Goal: Task Accomplishment & Management: Manage account settings

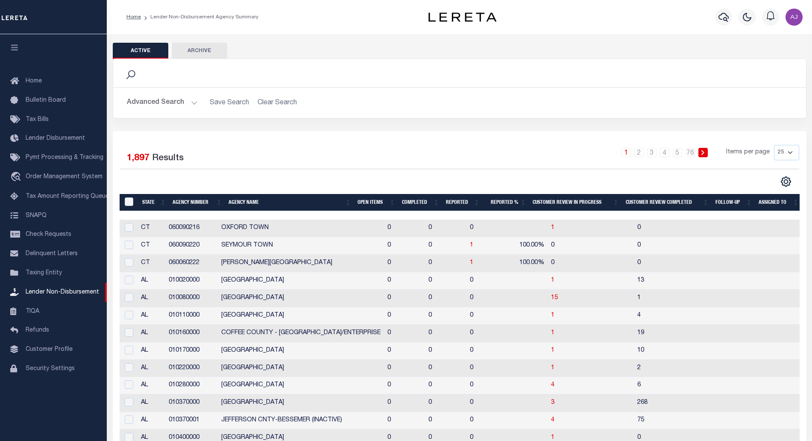
click at [377, 204] on th "Open Items" at bounding box center [376, 203] width 44 height 18
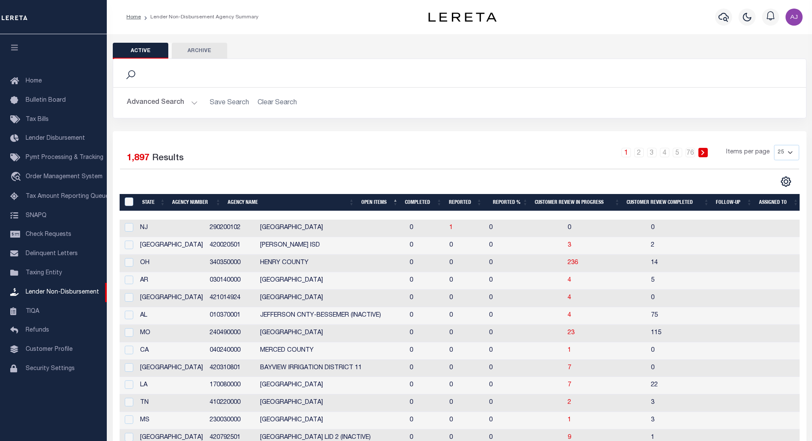
click at [377, 204] on th "Open Items" at bounding box center [380, 203] width 44 height 18
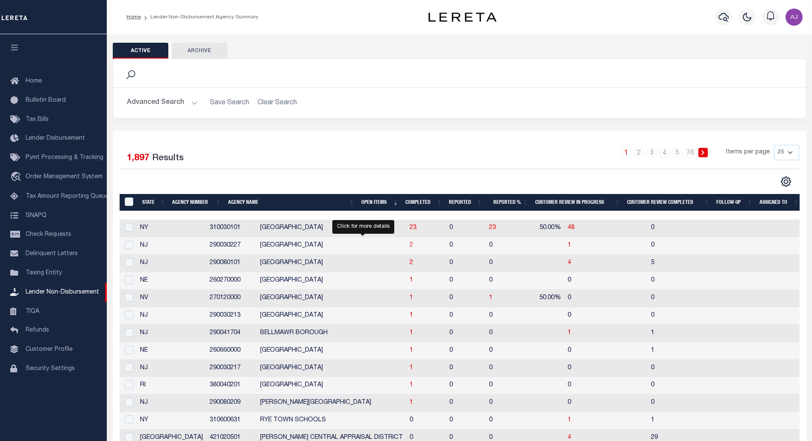
click at [409, 244] on span "2" at bounding box center [410, 245] width 3 height 6
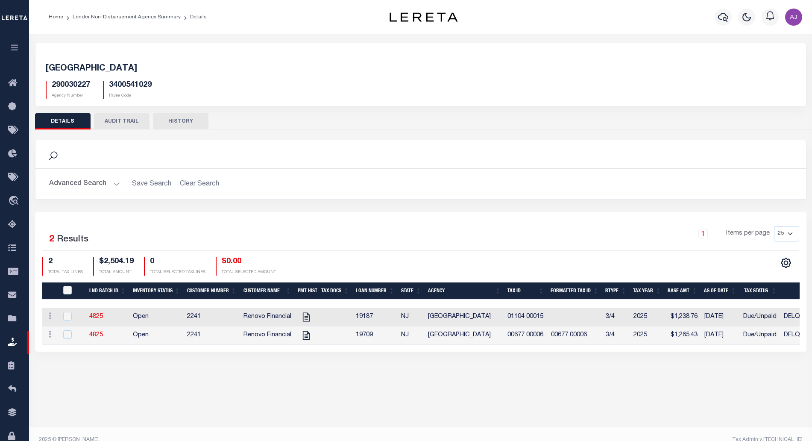
click at [63, 293] on div "QID" at bounding box center [73, 290] width 24 height 9
click at [70, 289] on input "QID" at bounding box center [67, 290] width 9 height 9
checkbox input "true"
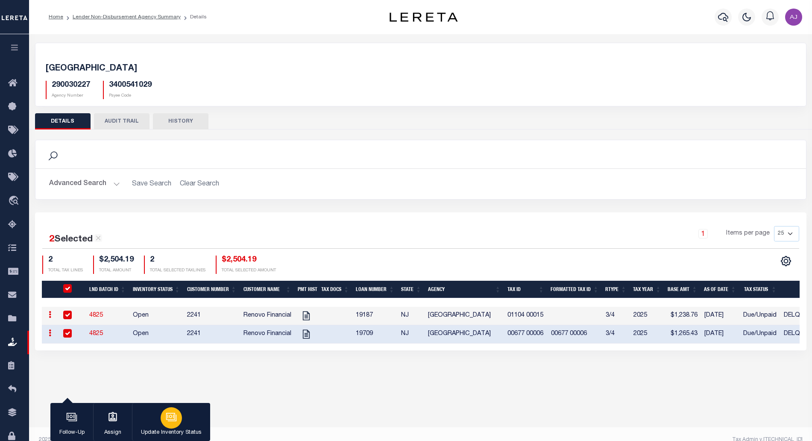
click at [181, 420] on div "button" at bounding box center [171, 417] width 21 height 21
select select "Open"
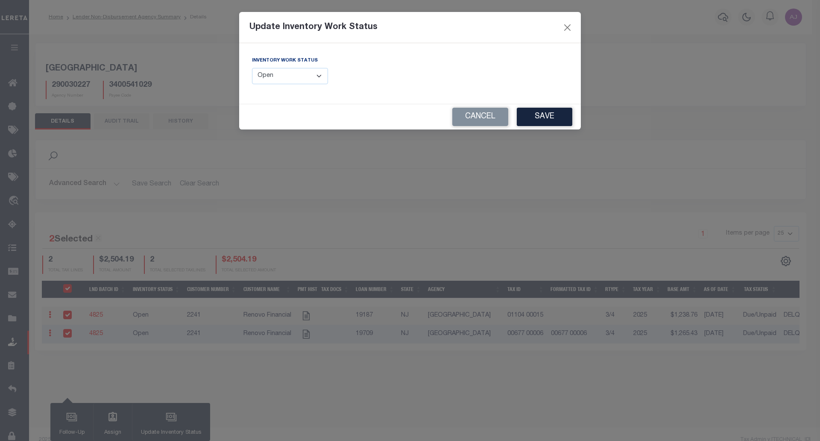
click at [291, 73] on select "--Select-- Open Completed Reported" at bounding box center [290, 76] width 76 height 17
click at [477, 115] on button "Cancel" at bounding box center [480, 117] width 56 height 18
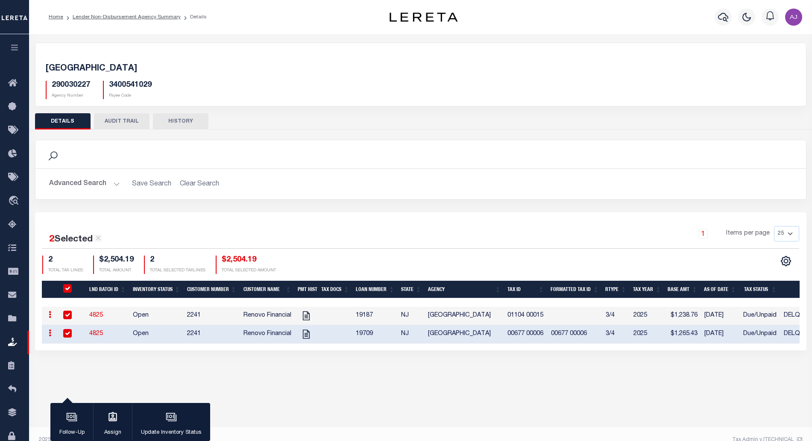
click at [138, 20] on li "Lender Non-Disbursement Agency Summary" at bounding box center [121, 17] width 117 height 8
click at [133, 18] on link "Lender Non-Disbursement Agency Summary" at bounding box center [127, 17] width 108 height 5
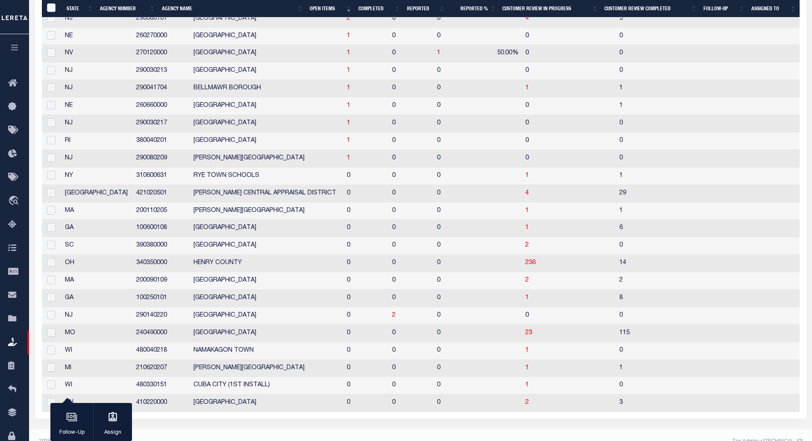
scroll to position [248, 0]
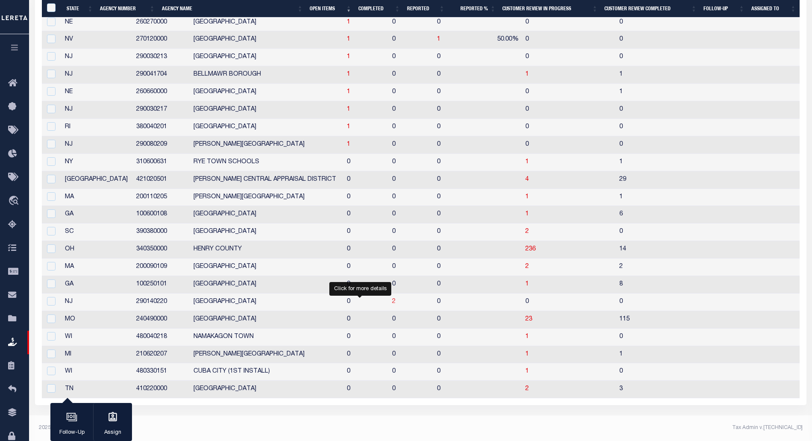
click at [392, 300] on span "2" at bounding box center [393, 301] width 3 height 6
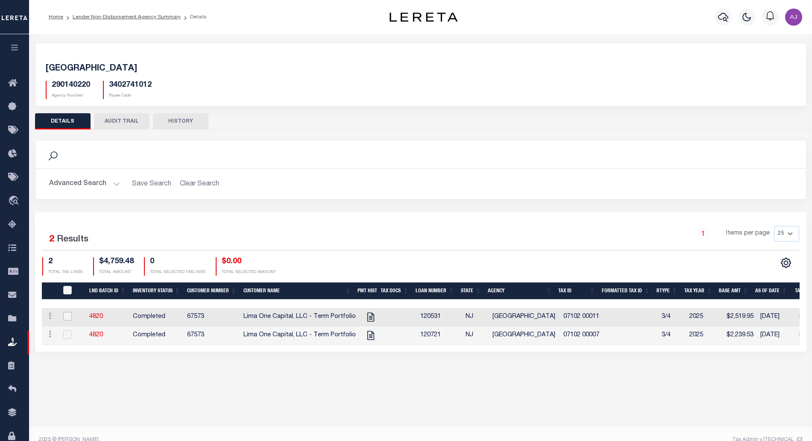
click at [68, 316] on input "checkbox" at bounding box center [67, 316] width 9 height 9
checkbox input "true"
checkbox input "false"
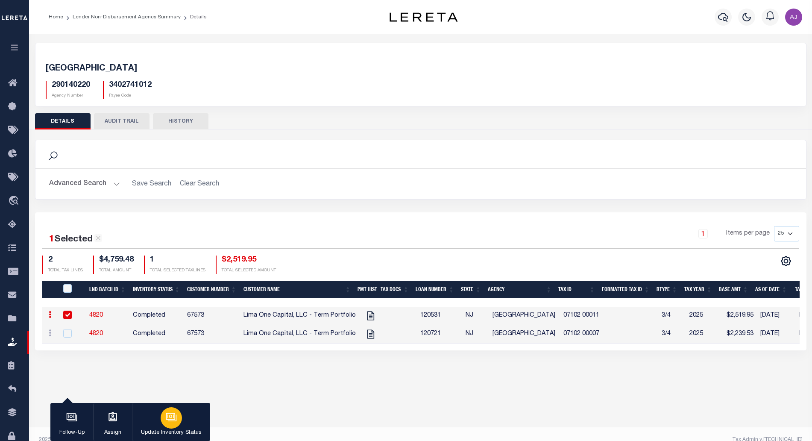
click at [172, 422] on icon "button" at bounding box center [171, 416] width 11 height 11
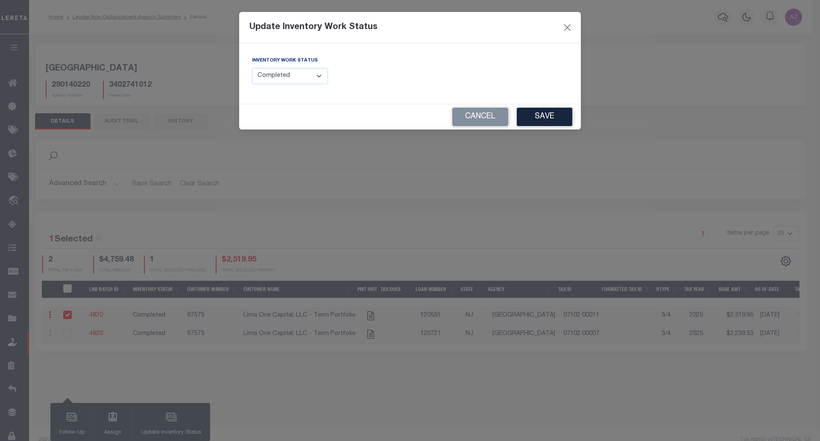
click at [314, 74] on select "--Select-- Open Completed Reported" at bounding box center [290, 76] width 76 height 17
select select "Reported"
click at [252, 68] on select "--Select-- Open Completed Reported" at bounding box center [290, 76] width 76 height 17
click at [477, 114] on button "Cancel" at bounding box center [480, 117] width 56 height 18
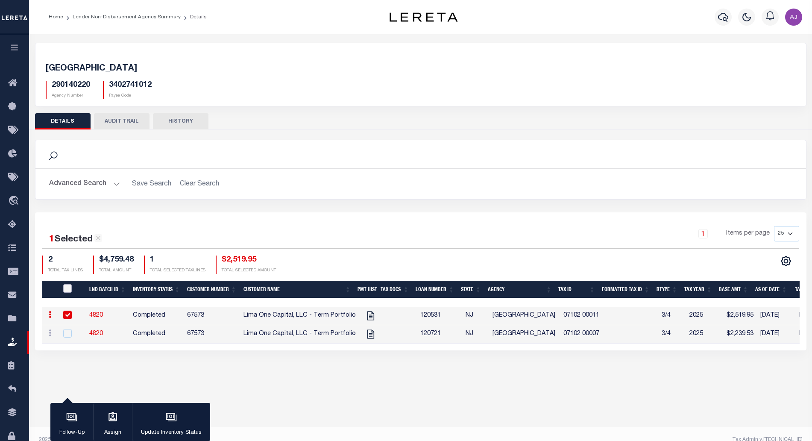
click at [67, 289] on input "QID" at bounding box center [67, 288] width 9 height 9
checkbox input "true"
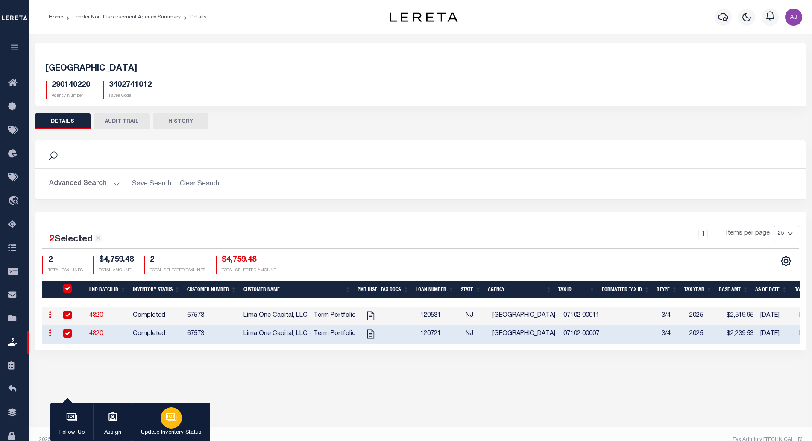
click at [170, 427] on div "button" at bounding box center [171, 417] width 21 height 21
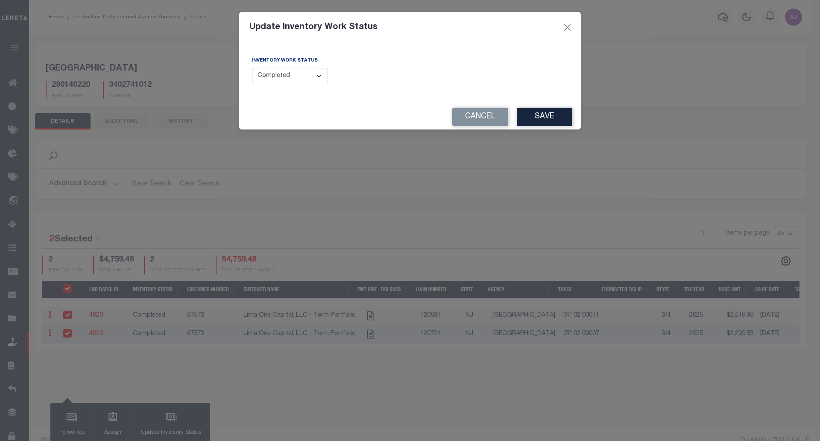
click at [306, 72] on select "--Select-- Open Completed Reported" at bounding box center [290, 76] width 76 height 17
click at [479, 116] on button "Cancel" at bounding box center [480, 117] width 56 height 18
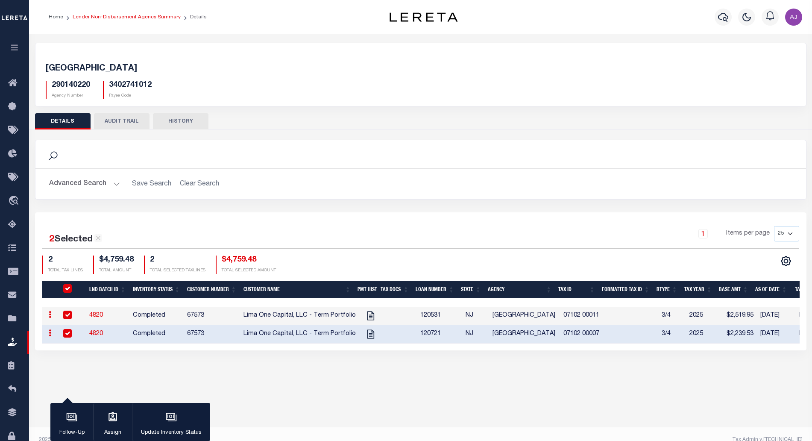
click at [145, 18] on link "Lender Non-Disbursement Agency Summary" at bounding box center [127, 17] width 108 height 5
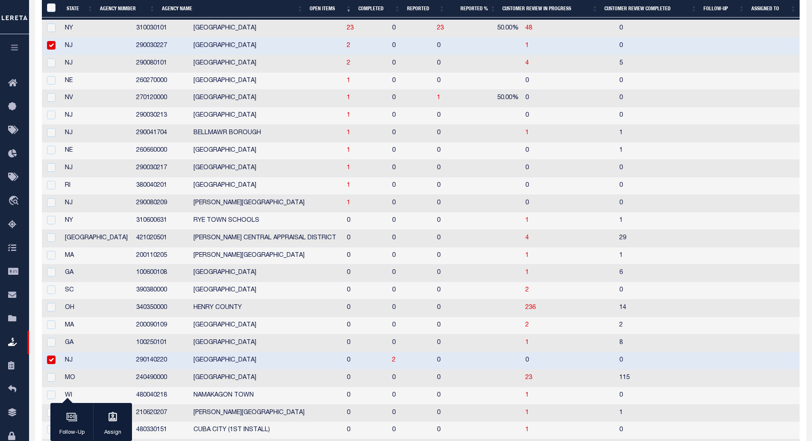
scroll to position [248, 0]
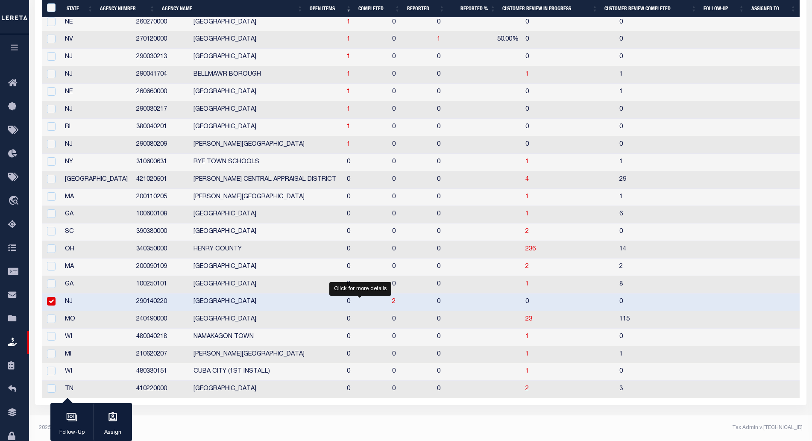
click at [392, 301] on span "2" at bounding box center [393, 301] width 3 height 6
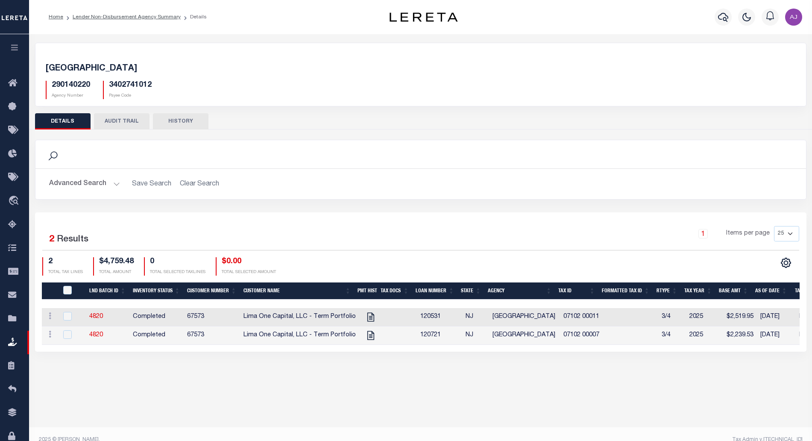
click at [451, 387] on div "Active Archive Search Advanced Search Save Search Clear Search In In AK AL AR AZ" at bounding box center [420, 232] width 783 height 397
click at [69, 290] on input "QID" at bounding box center [67, 290] width 9 height 9
checkbox input "true"
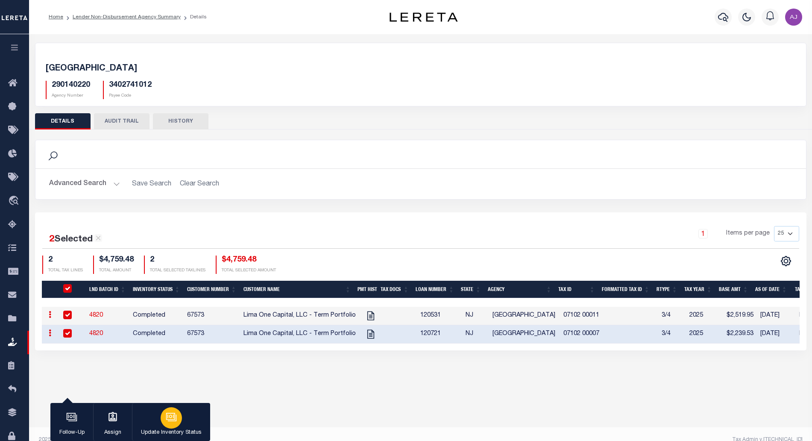
click at [165, 415] on div "button" at bounding box center [171, 417] width 21 height 21
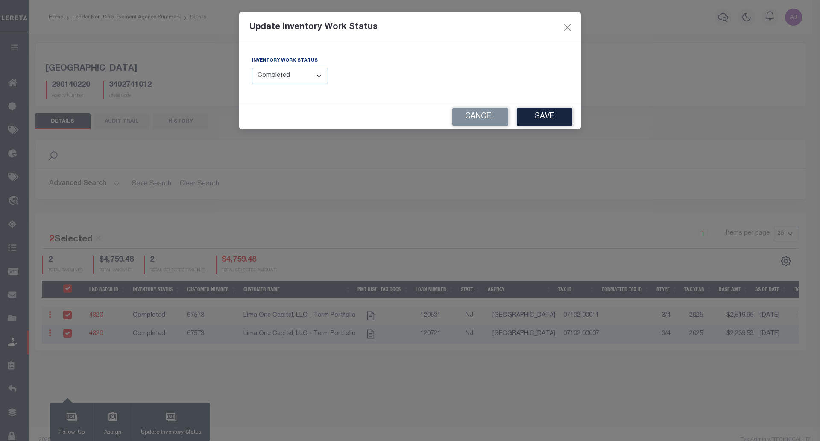
click at [314, 70] on select "--Select-- Open Completed Reported" at bounding box center [290, 76] width 76 height 17
select select "Reported"
click at [252, 68] on select "--Select-- Open Completed Reported" at bounding box center [290, 76] width 76 height 17
click at [544, 122] on button "Save" at bounding box center [545, 117] width 56 height 18
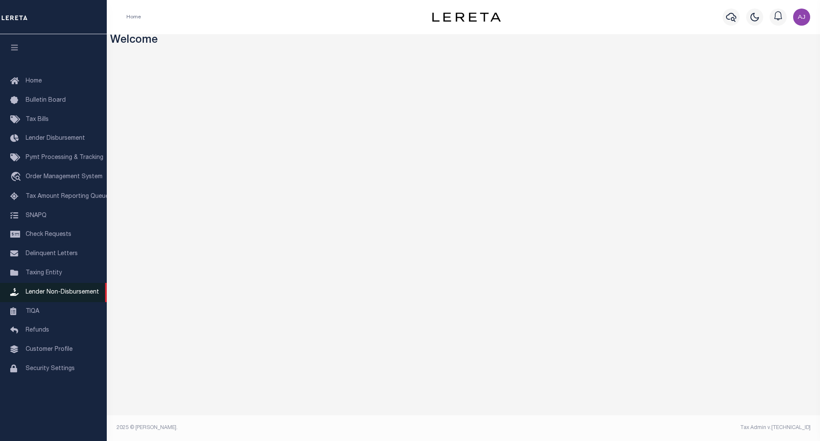
click at [79, 289] on link "Lender Non-Disbursement" at bounding box center [53, 292] width 107 height 19
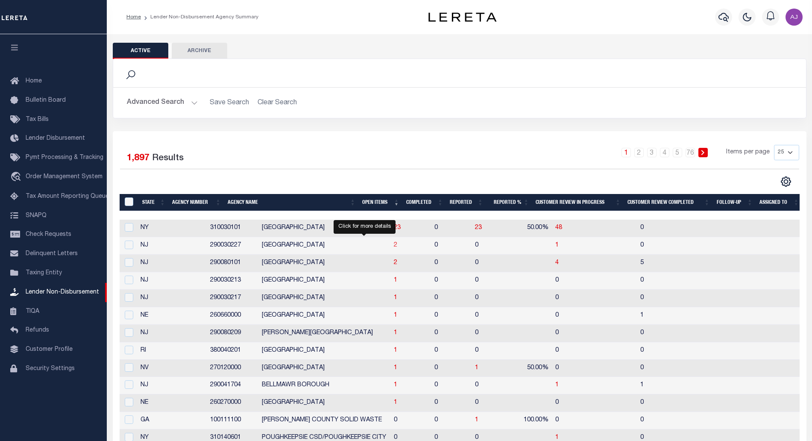
click at [394, 246] on span "2" at bounding box center [395, 245] width 3 height 6
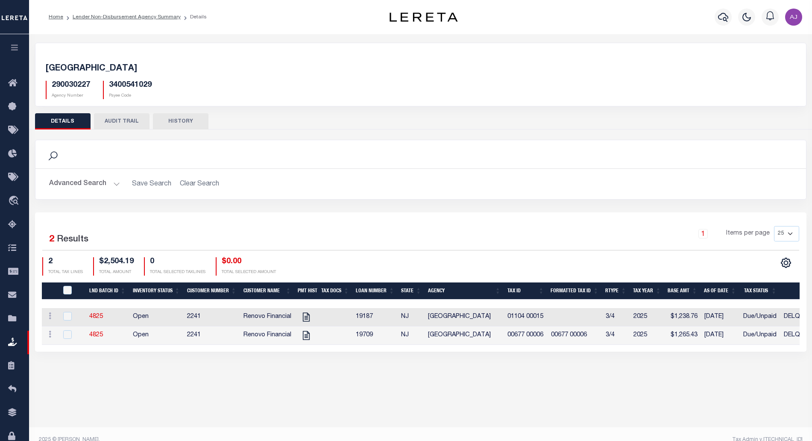
click at [490, 389] on div "Active Archive Search Advanced Search Save Search Clear Search In In AK AL AR AZ" at bounding box center [420, 232] width 783 height 397
click at [135, 15] on link "Lender Non-Disbursement Agency Summary" at bounding box center [127, 17] width 108 height 5
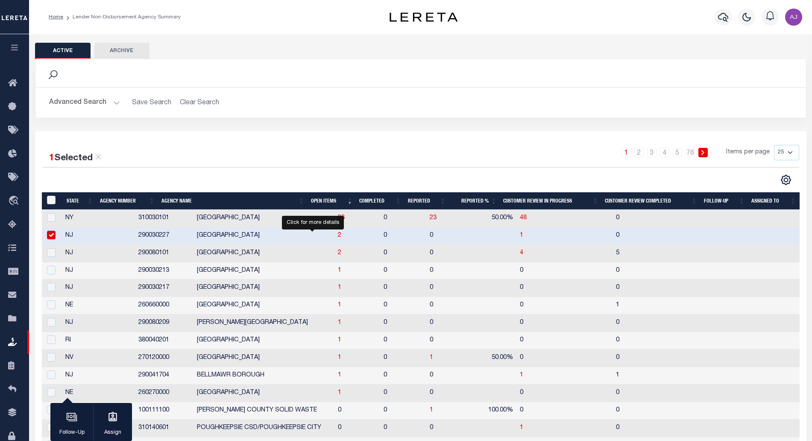
click at [338, 236] on span "2" at bounding box center [339, 235] width 3 height 6
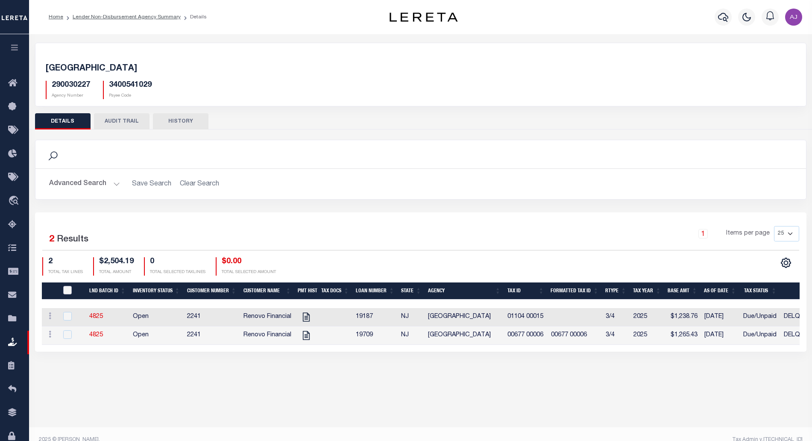
click at [67, 289] on input "QID" at bounding box center [67, 290] width 9 height 9
checkbox input "true"
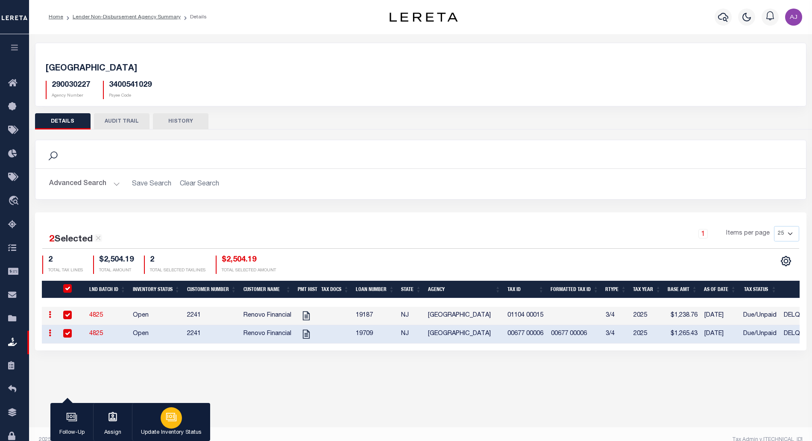
click at [176, 421] on icon "button" at bounding box center [171, 417] width 9 height 6
select select "Open"
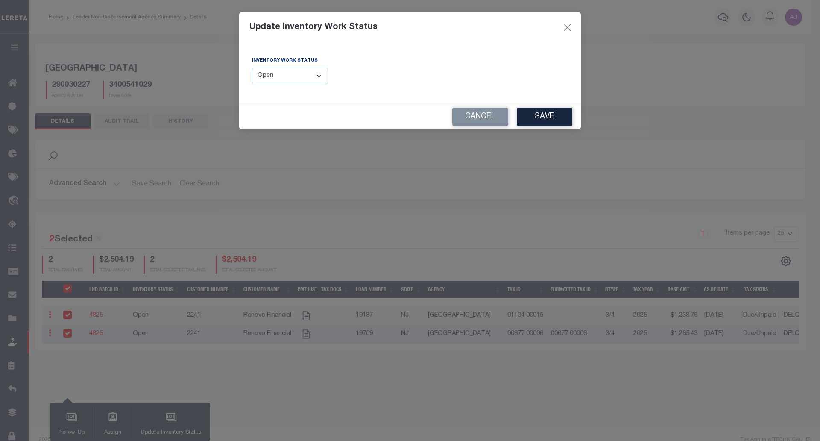
click at [314, 72] on select "--Select-- Open Completed Reported" at bounding box center [290, 76] width 76 height 17
click at [491, 114] on button "Cancel" at bounding box center [480, 117] width 56 height 18
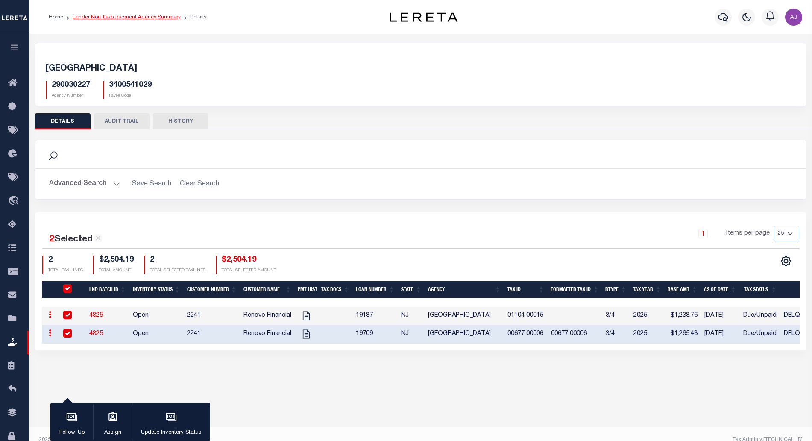
click at [130, 19] on link "Lender Non-Disbursement Agency Summary" at bounding box center [127, 17] width 108 height 5
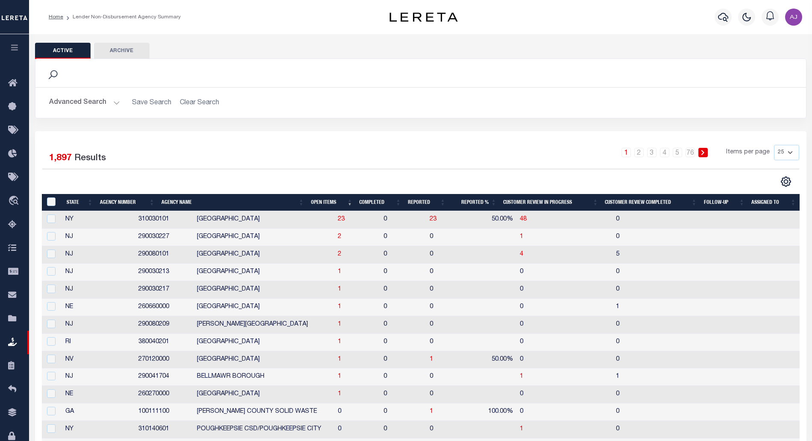
click at [370, 201] on th "Completed" at bounding box center [380, 203] width 49 height 18
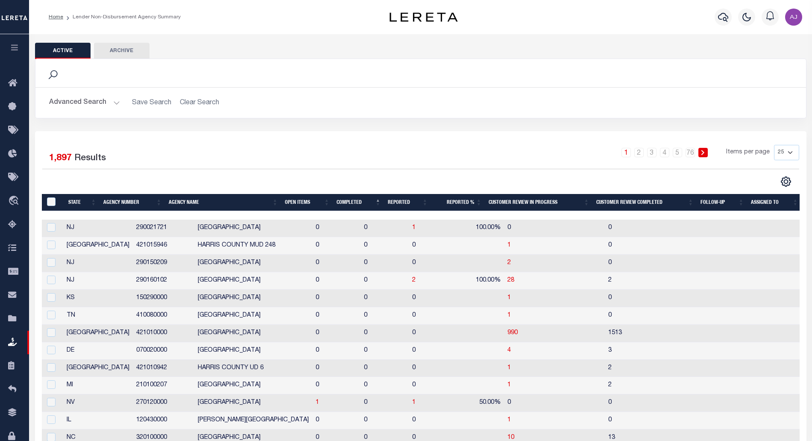
click at [355, 202] on th "Completed" at bounding box center [358, 203] width 51 height 18
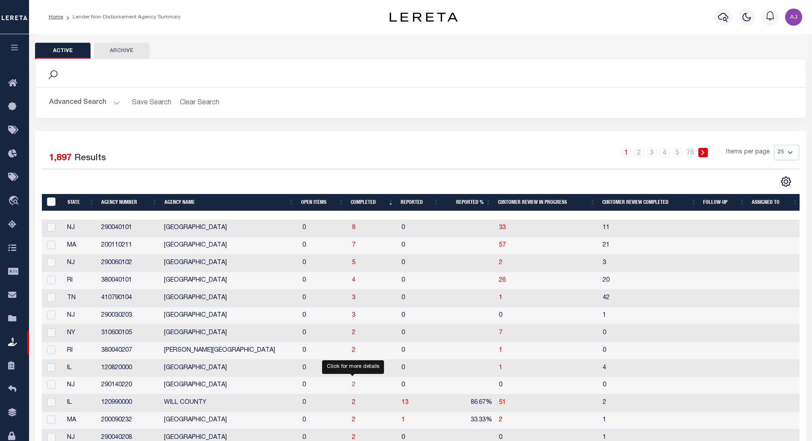
click at [352, 386] on span "2" at bounding box center [353, 385] width 3 height 6
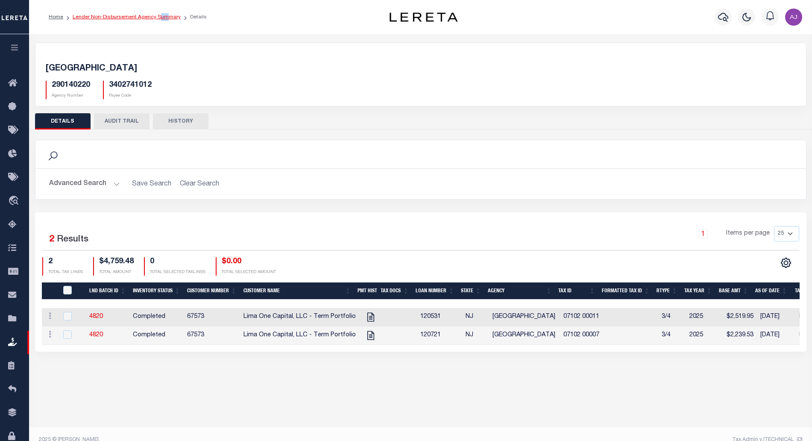
drag, startPoint x: 157, startPoint y: 20, endPoint x: 164, endPoint y: 15, distance: 8.5
click at [164, 15] on li "Lender Non-Disbursement Agency Summary" at bounding box center [121, 17] width 117 height 8
click at [164, 15] on link "Lender Non-Disbursement Agency Summary" at bounding box center [127, 17] width 108 height 5
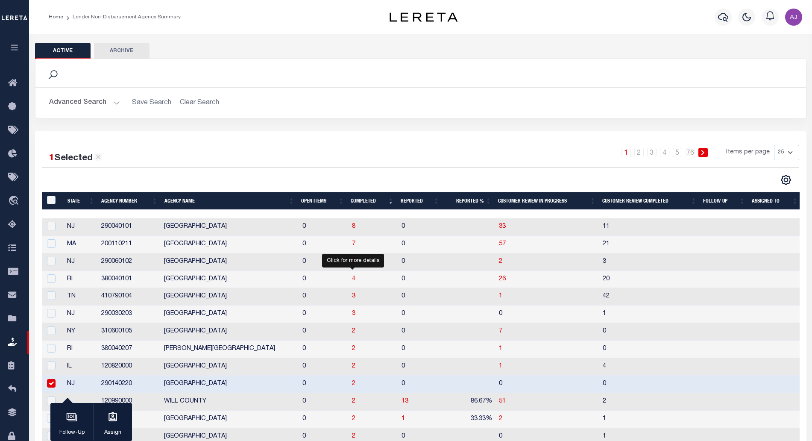
click at [352, 279] on span "4" at bounding box center [353, 279] width 3 height 6
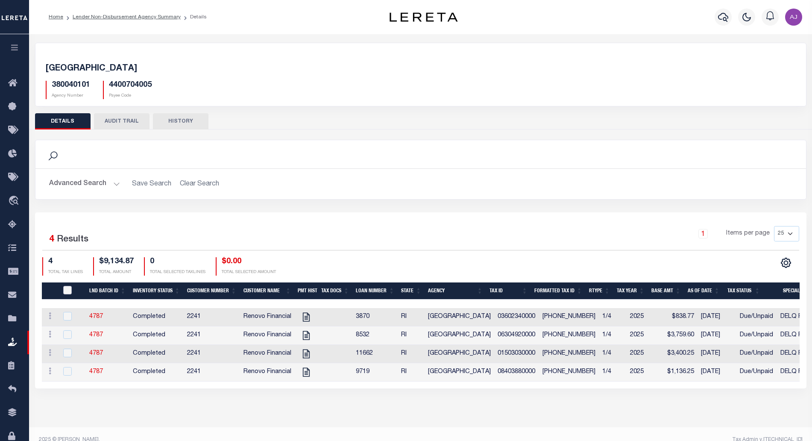
click at [66, 289] on input "QID" at bounding box center [67, 290] width 9 height 9
checkbox input "true"
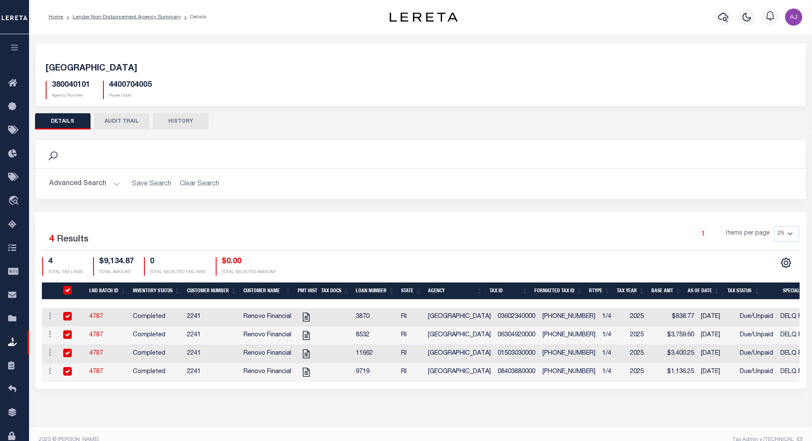
checkbox input "true"
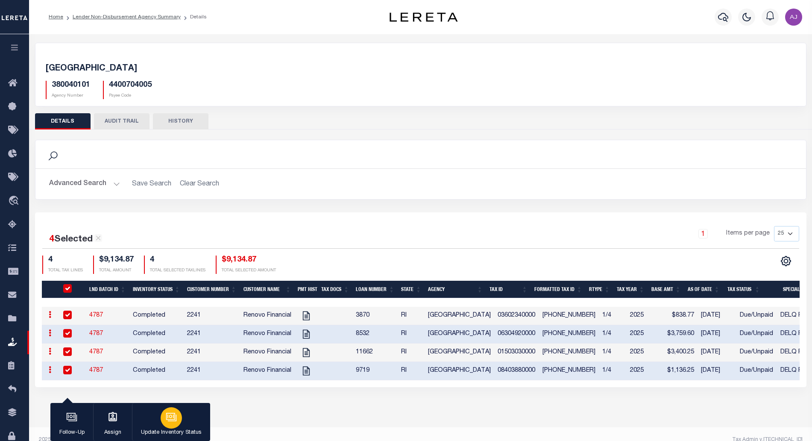
click at [174, 423] on div "button" at bounding box center [171, 417] width 21 height 21
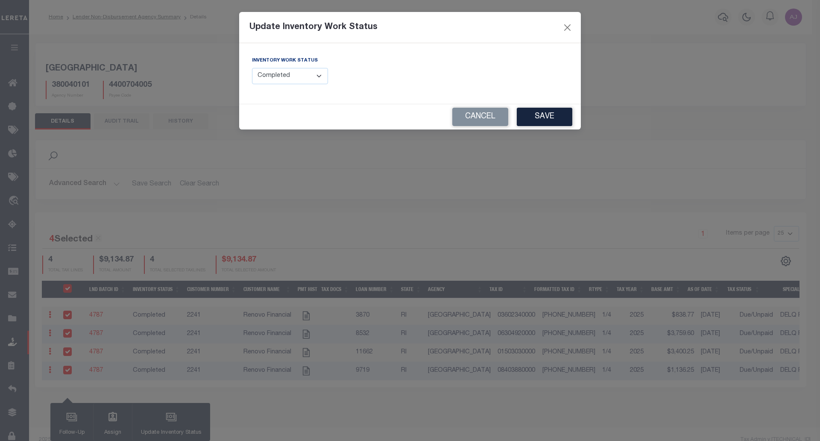
click at [301, 73] on select "--Select-- Open Completed Reported" at bounding box center [290, 76] width 76 height 17
select select "Reported"
click at [252, 68] on select "--Select-- Open Completed Reported" at bounding box center [290, 76] width 76 height 17
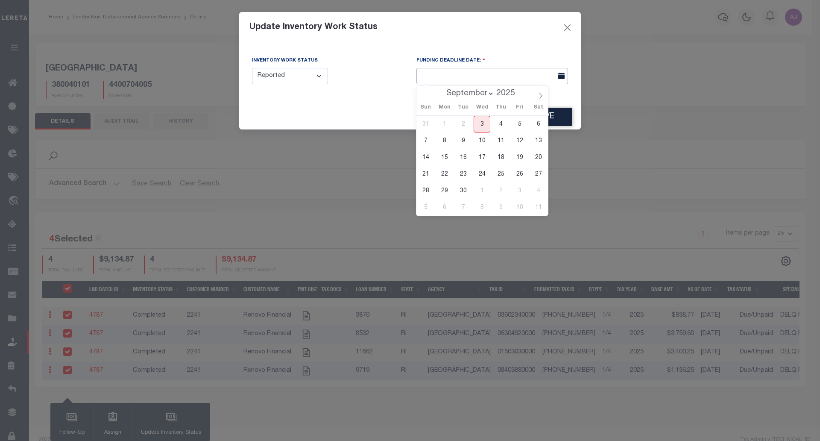
click at [519, 73] on input "text" at bounding box center [492, 76] width 152 height 17
click at [483, 125] on span "3" at bounding box center [482, 124] width 17 height 17
type input "09/03/2025"
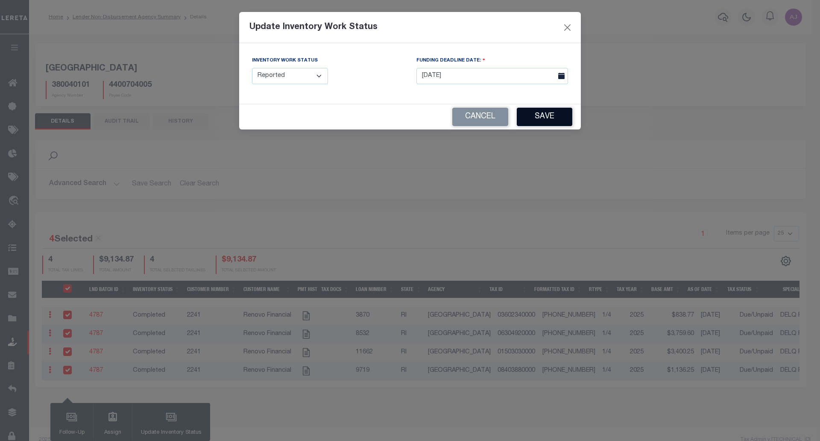
click at [545, 117] on button "Save" at bounding box center [545, 117] width 56 height 18
